Goal: Task Accomplishment & Management: Manage account settings

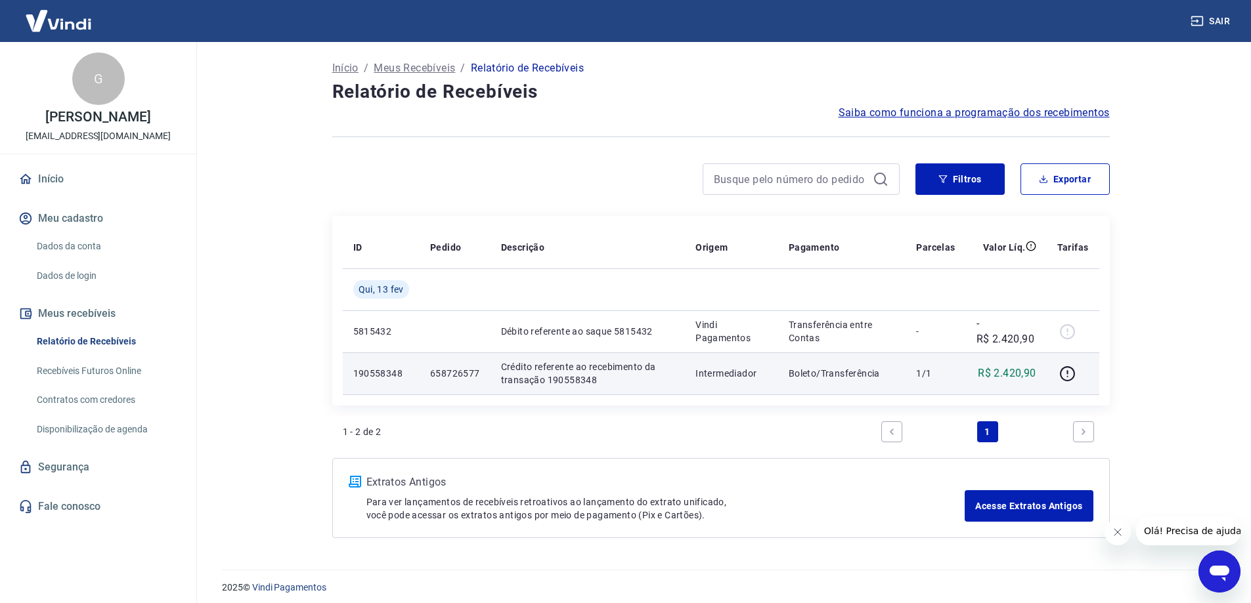
scroll to position [7, 0]
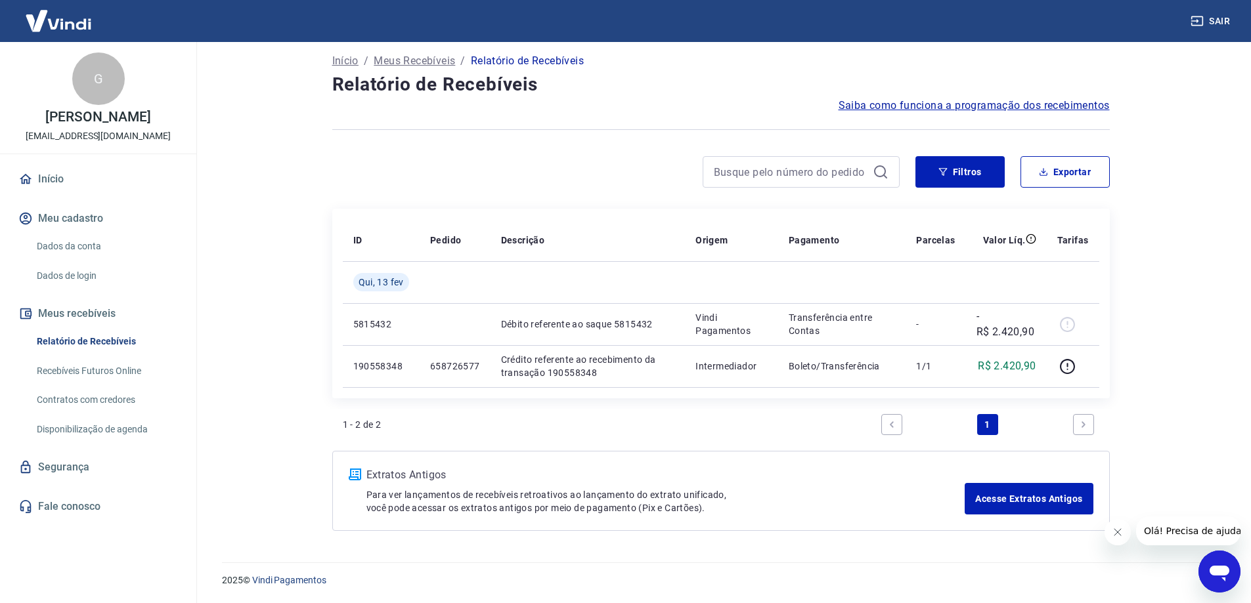
click at [1115, 538] on button "Fechar mensagem da empresa" at bounding box center [1117, 532] width 26 height 26
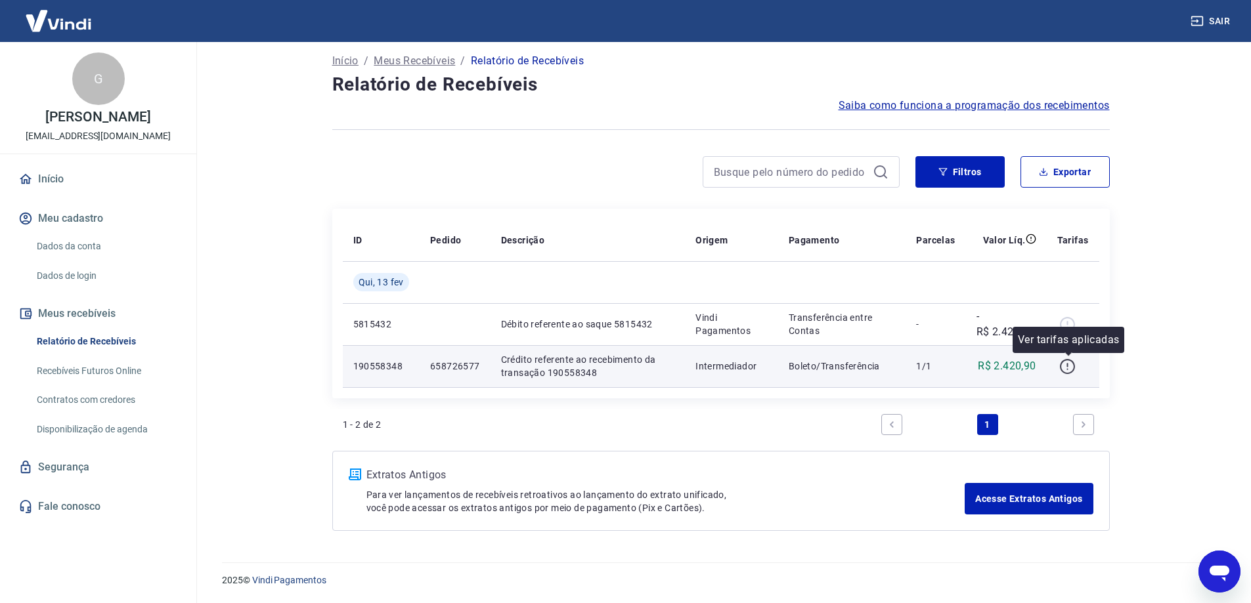
click at [1068, 364] on icon "button" at bounding box center [1067, 365] width 1 height 4
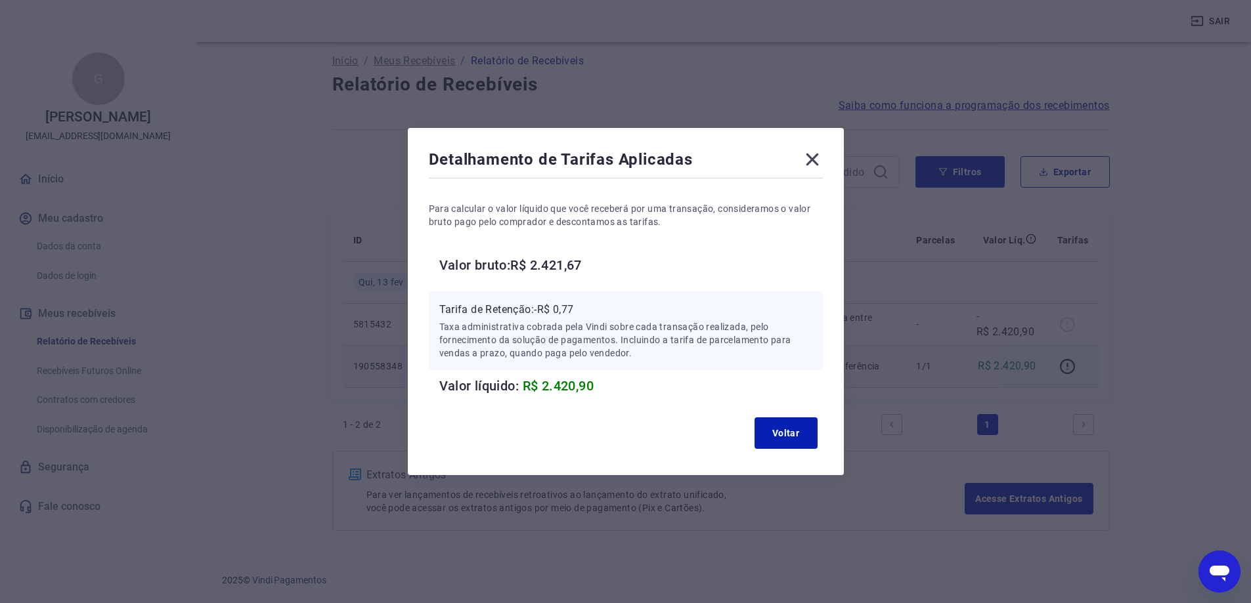
click at [823, 158] on icon at bounding box center [812, 159] width 21 height 21
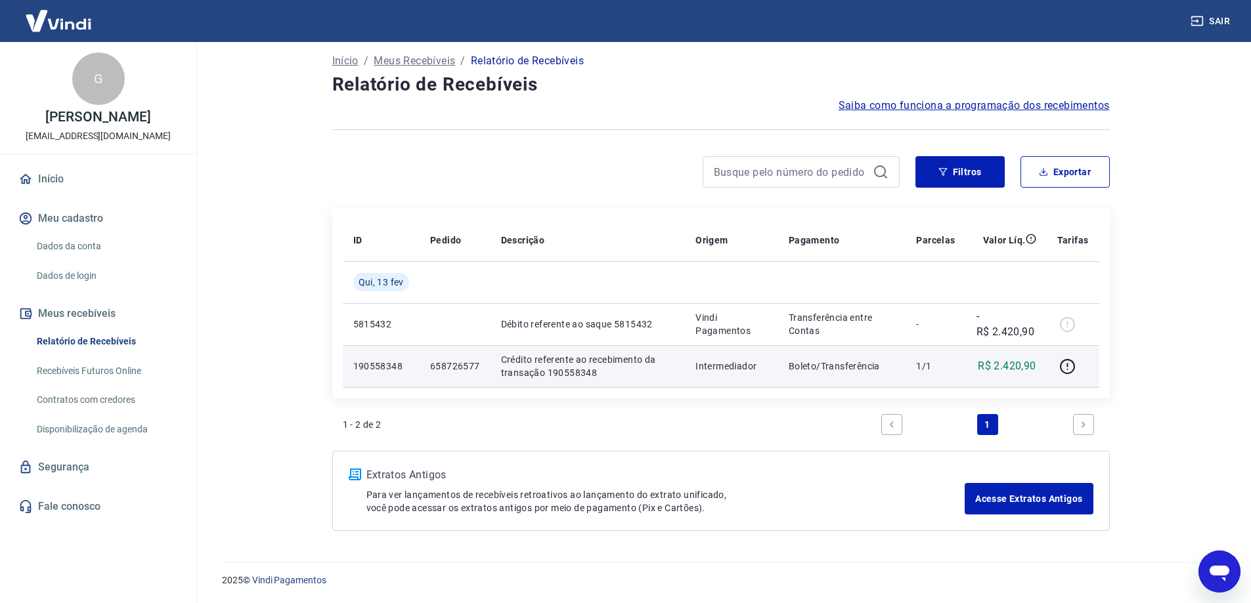
click at [83, 247] on link "Dados da conta" at bounding box center [106, 246] width 149 height 27
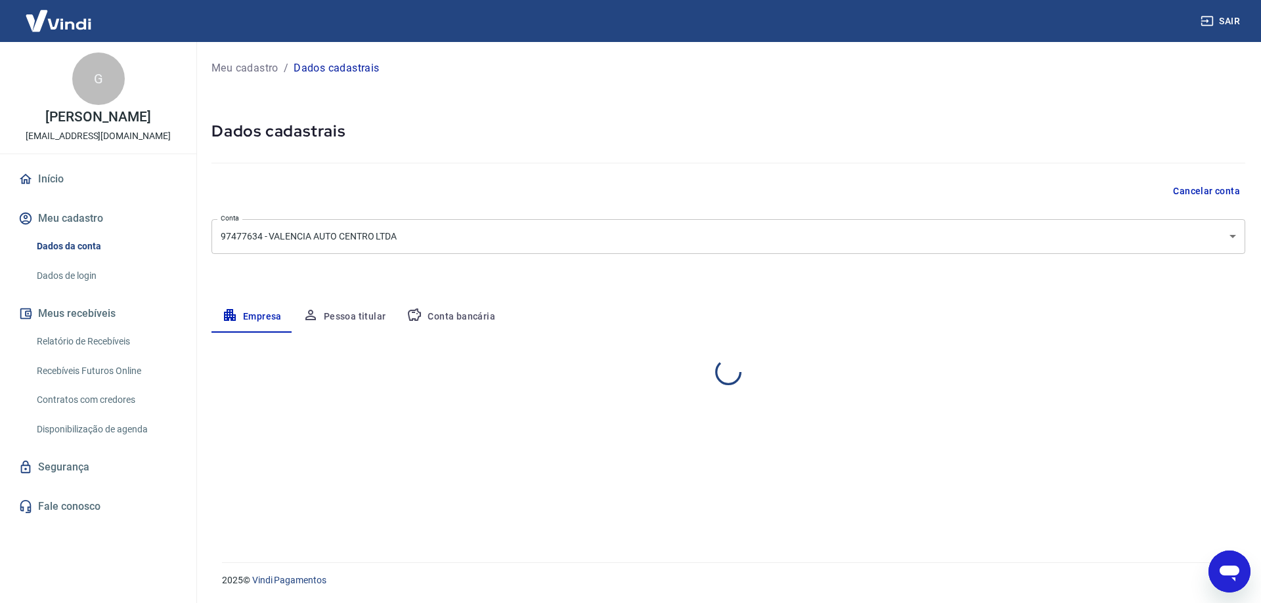
select select "RS"
select select "business"
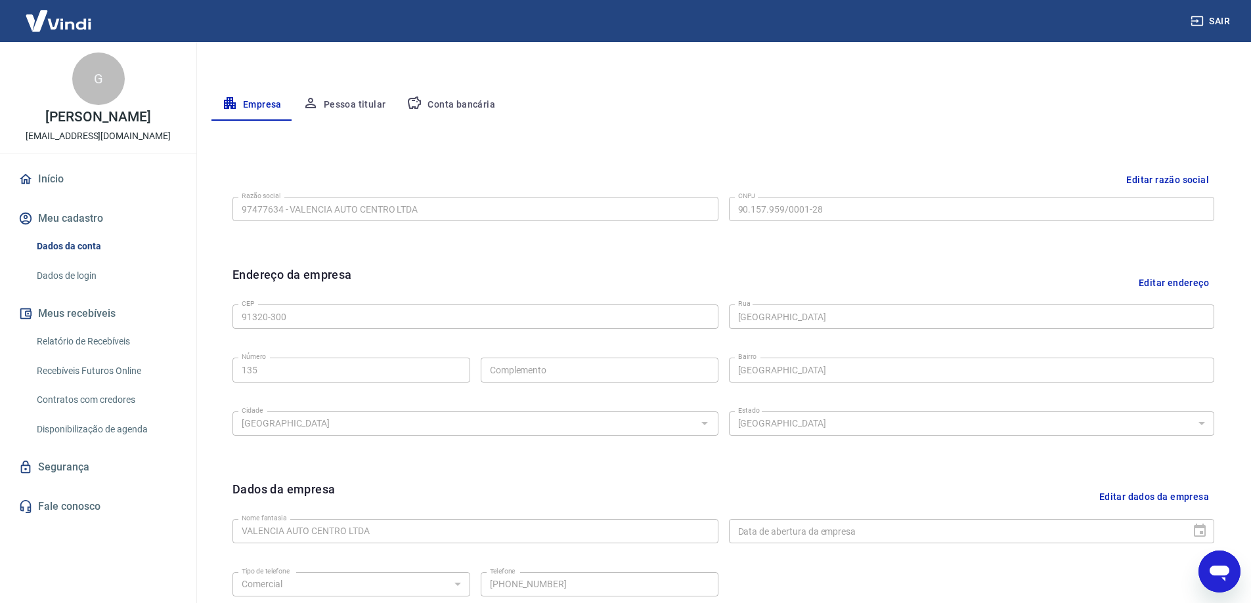
scroll to position [146, 0]
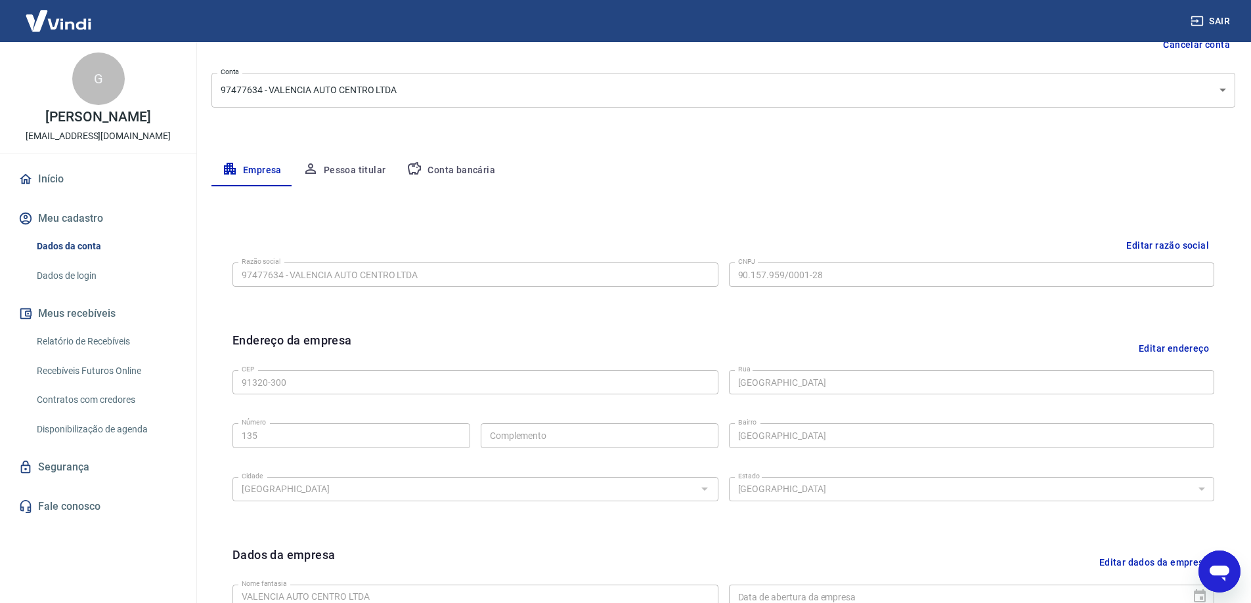
click at [441, 173] on button "Conta bancária" at bounding box center [451, 171] width 110 height 32
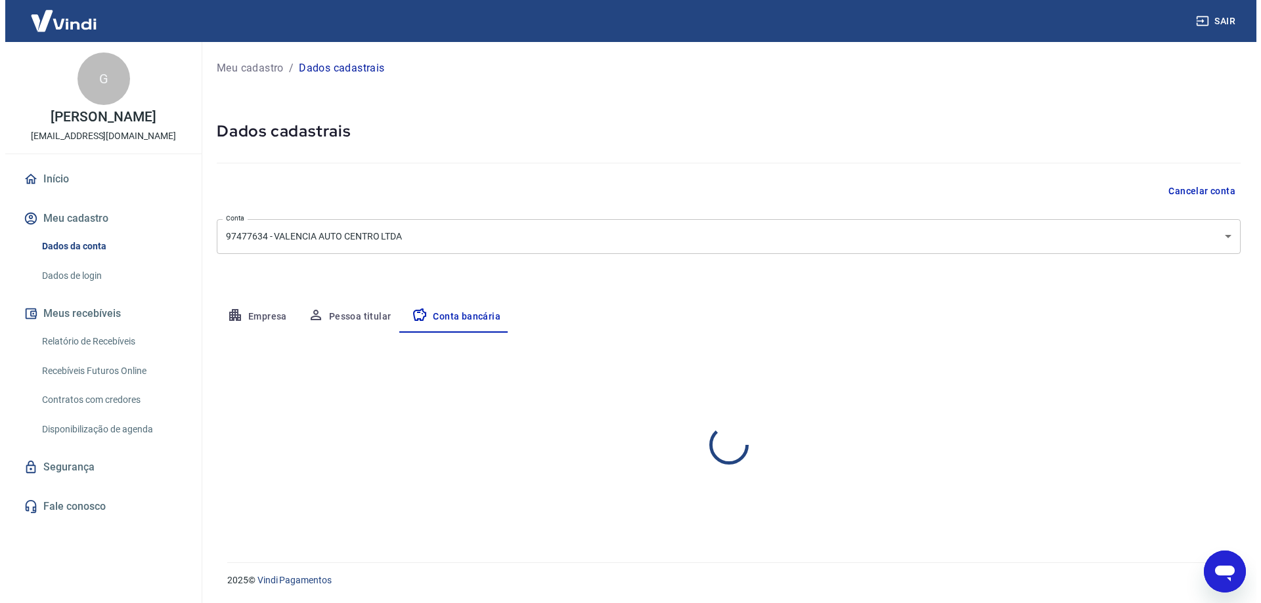
scroll to position [0, 0]
select select "1"
